Goal: Transaction & Acquisition: Purchase product/service

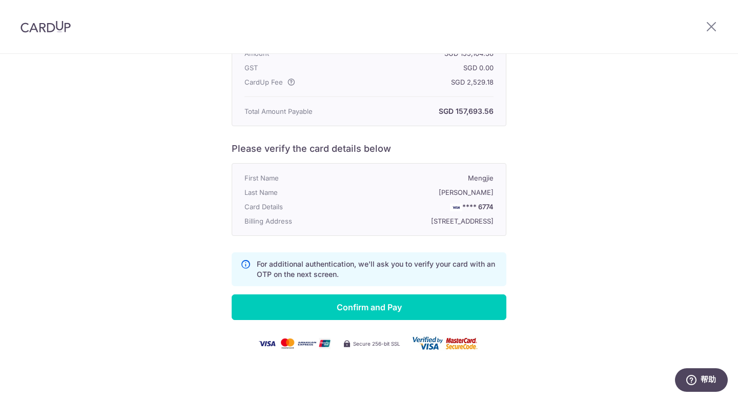
scroll to position [197, 0]
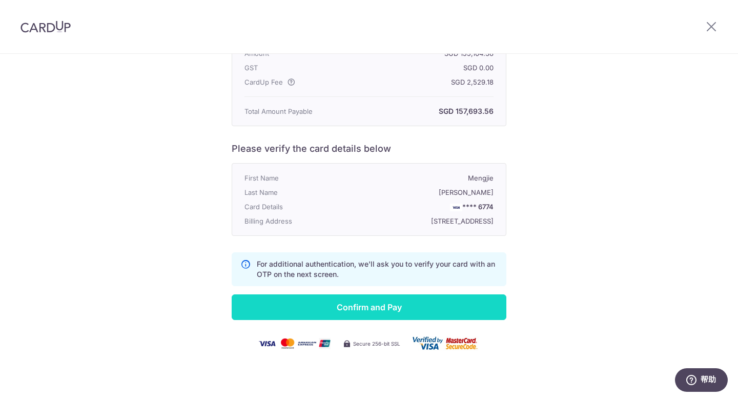
click at [393, 308] on input "Confirm and Pay" at bounding box center [369, 307] width 275 height 26
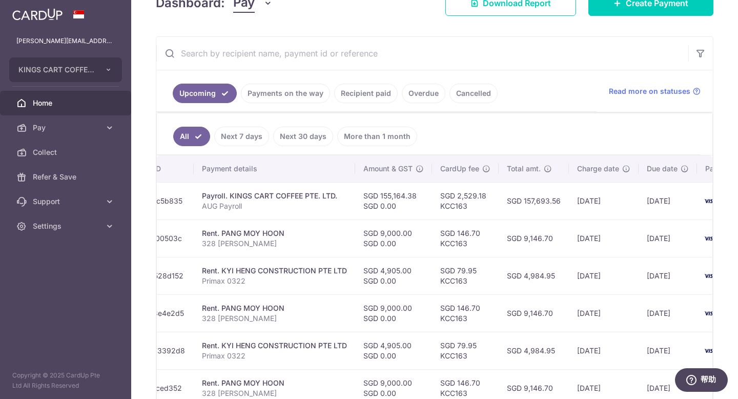
scroll to position [0, 178]
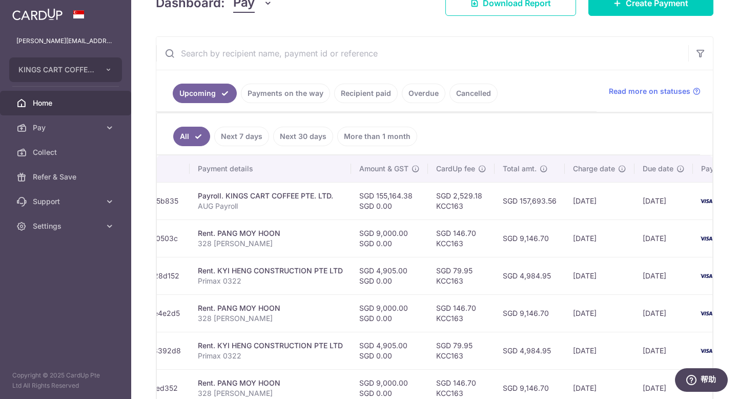
click at [230, 131] on link "Next 7 days" at bounding box center [241, 136] width 55 height 19
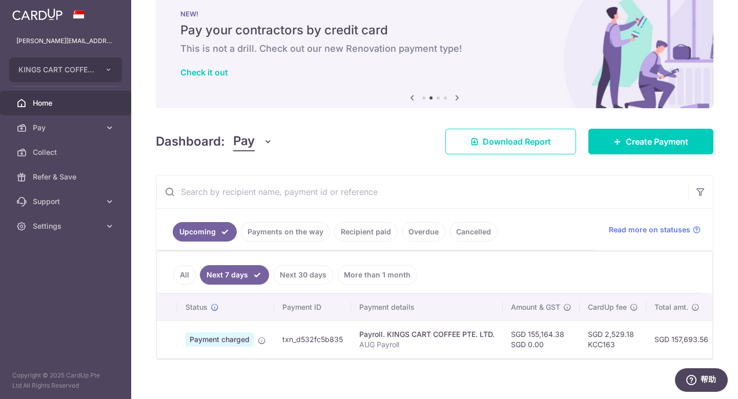
scroll to position [32, 0]
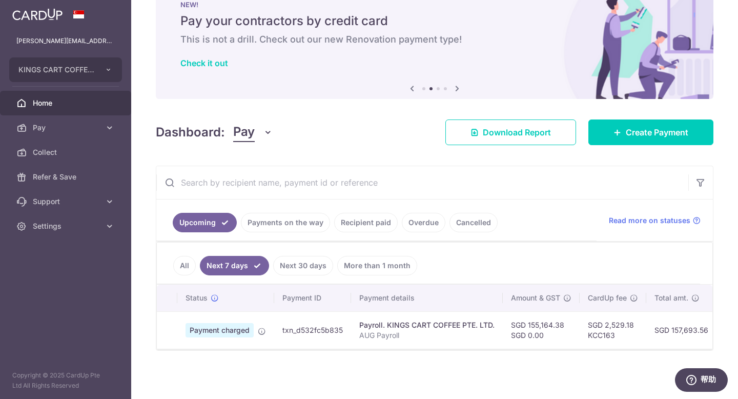
click at [308, 266] on link "Next 30 days" at bounding box center [303, 265] width 60 height 19
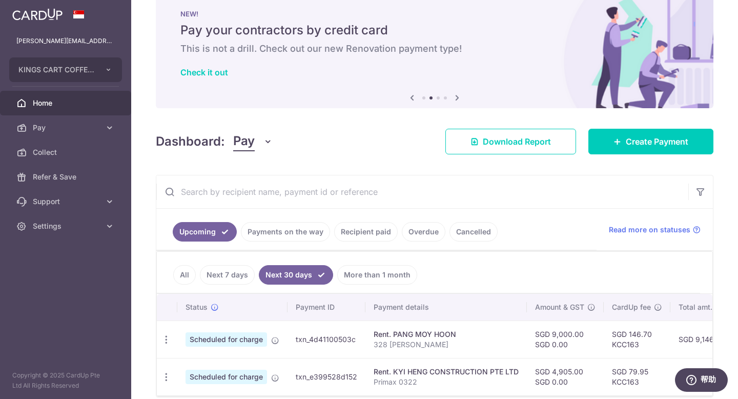
scroll to position [70, 0]
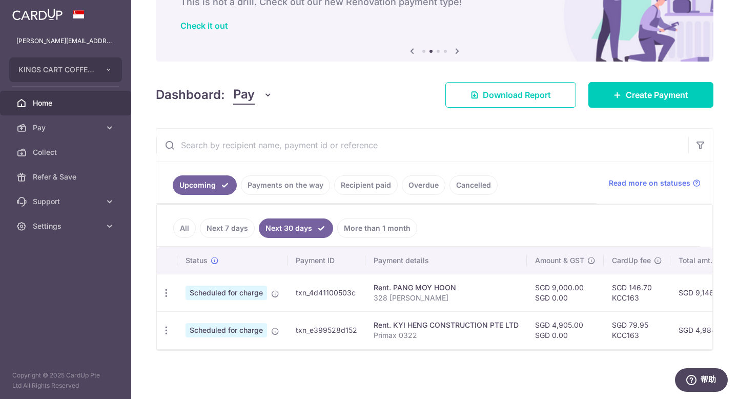
click at [228, 229] on link "Next 7 days" at bounding box center [227, 227] width 55 height 19
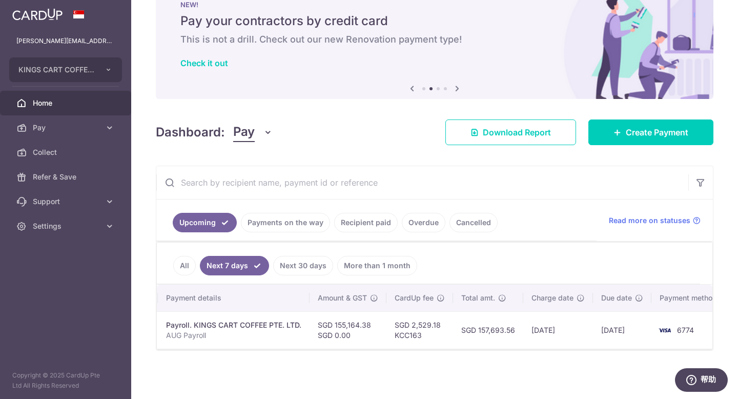
scroll to position [0, 206]
